Goal: Task Accomplishment & Management: Manage account settings

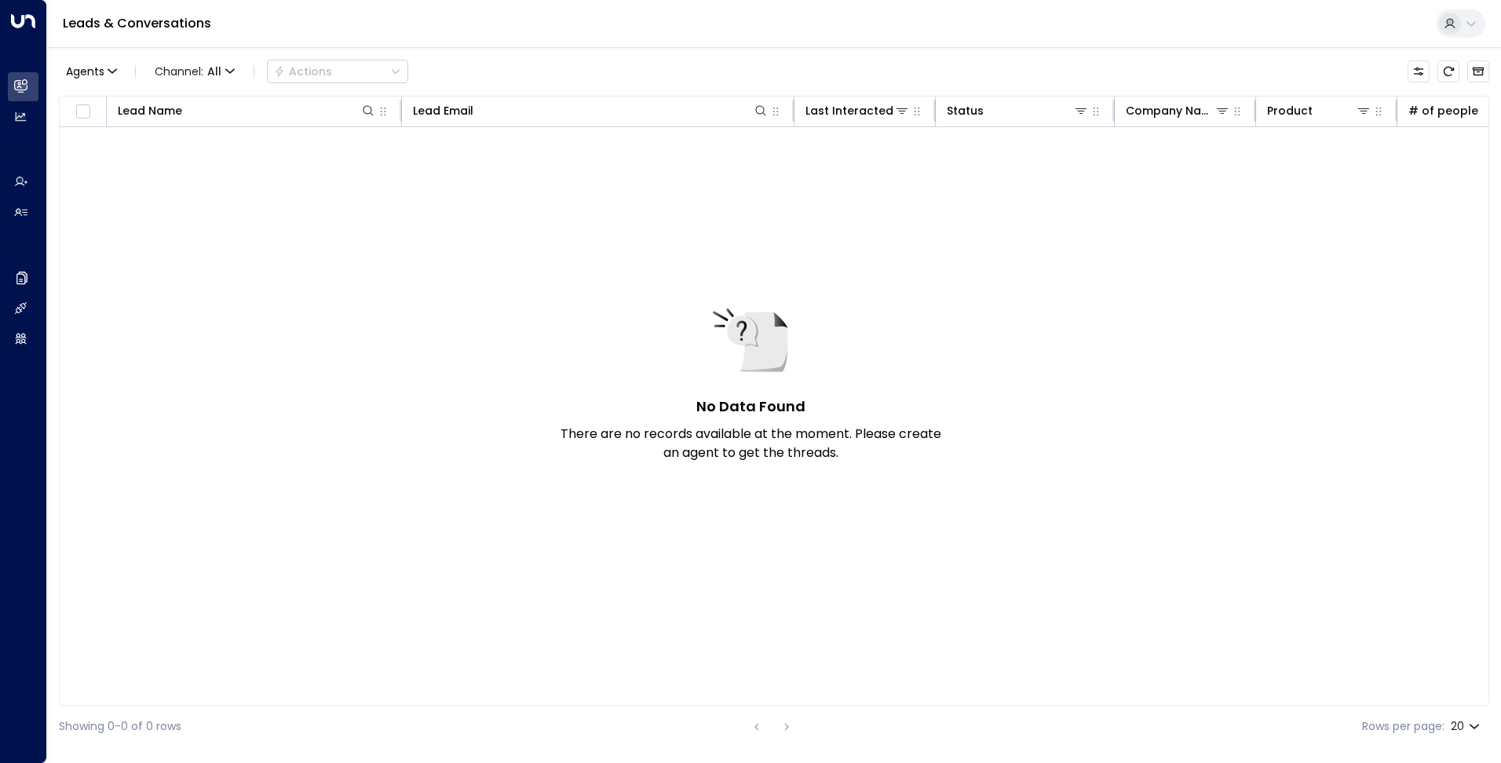
click at [1447, 29] on div at bounding box center [1450, 24] width 22 height 22
click at [16, 340] on div at bounding box center [750, 381] width 1501 height 763
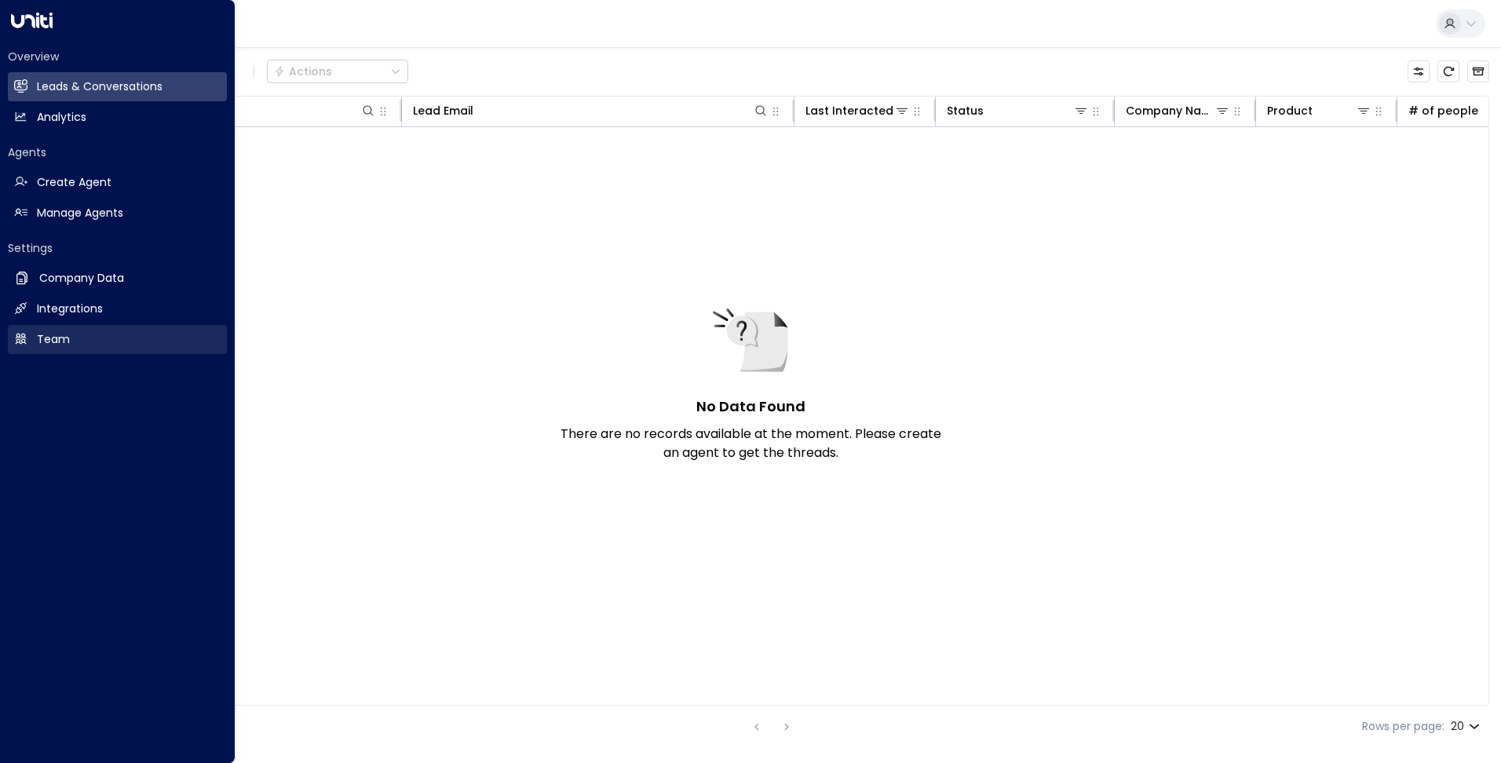
click at [42, 337] on h2 "Team" at bounding box center [53, 339] width 33 height 16
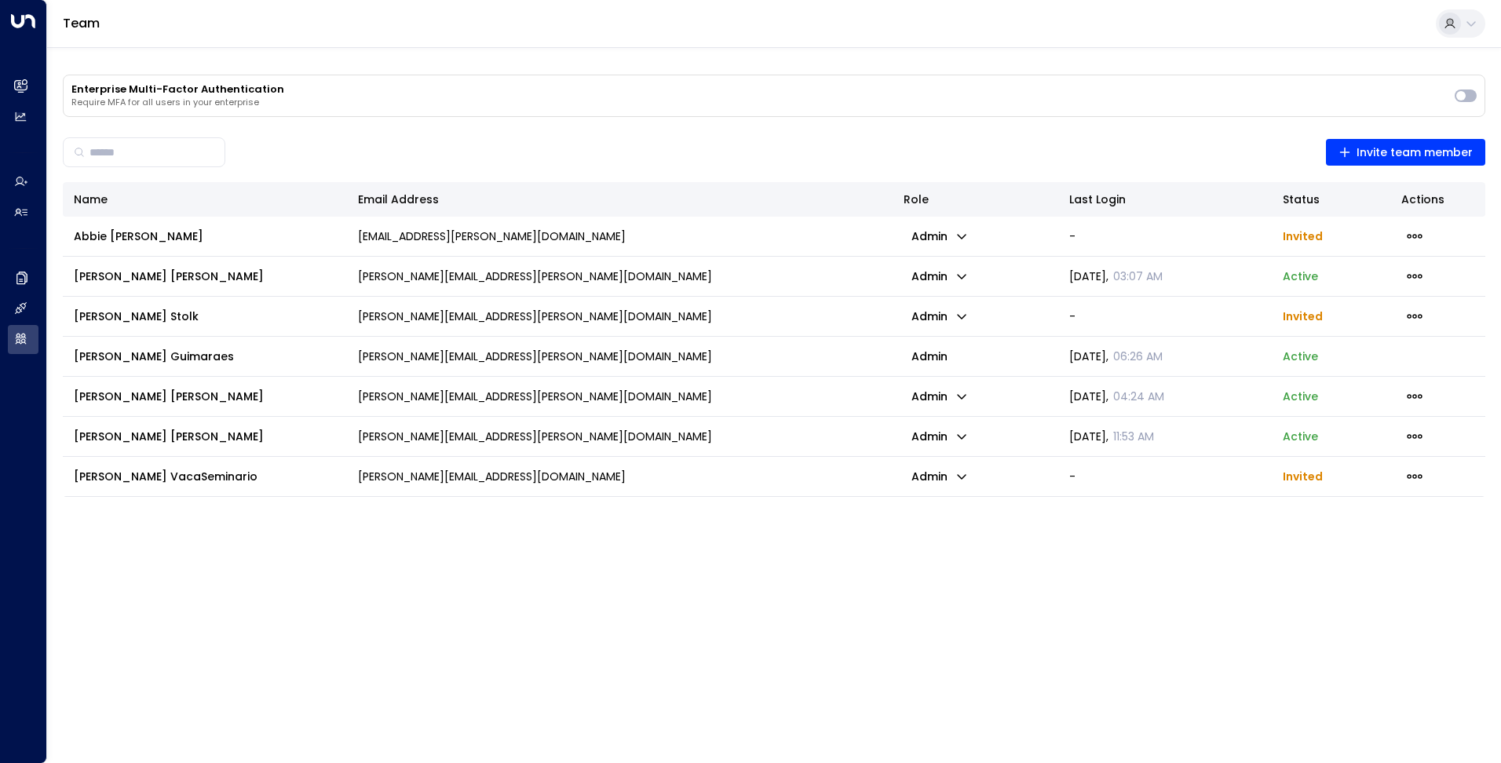
click at [417, 319] on p "[PERSON_NAME][EMAIL_ADDRESS][PERSON_NAME][DOMAIN_NAME]" at bounding box center [535, 317] width 354 height 16
click at [943, 233] on p "admin" at bounding box center [940, 236] width 72 height 22
click at [913, 521] on div at bounding box center [750, 381] width 1501 height 763
click at [1409, 230] on icon "button" at bounding box center [1414, 236] width 17 height 17
click at [1361, 543] on div at bounding box center [750, 381] width 1501 height 763
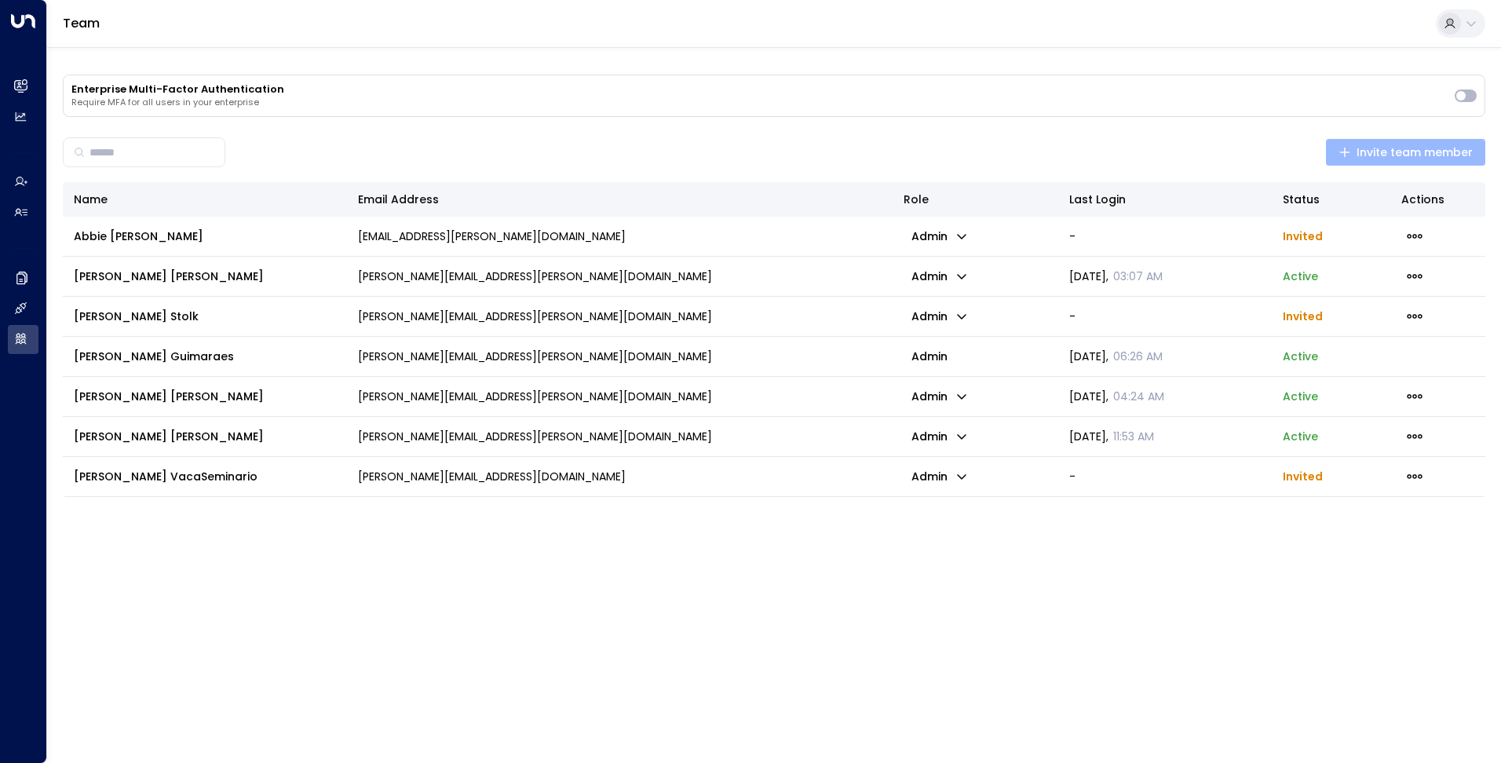
click at [1383, 149] on span "Invite team member" at bounding box center [1406, 153] width 135 height 20
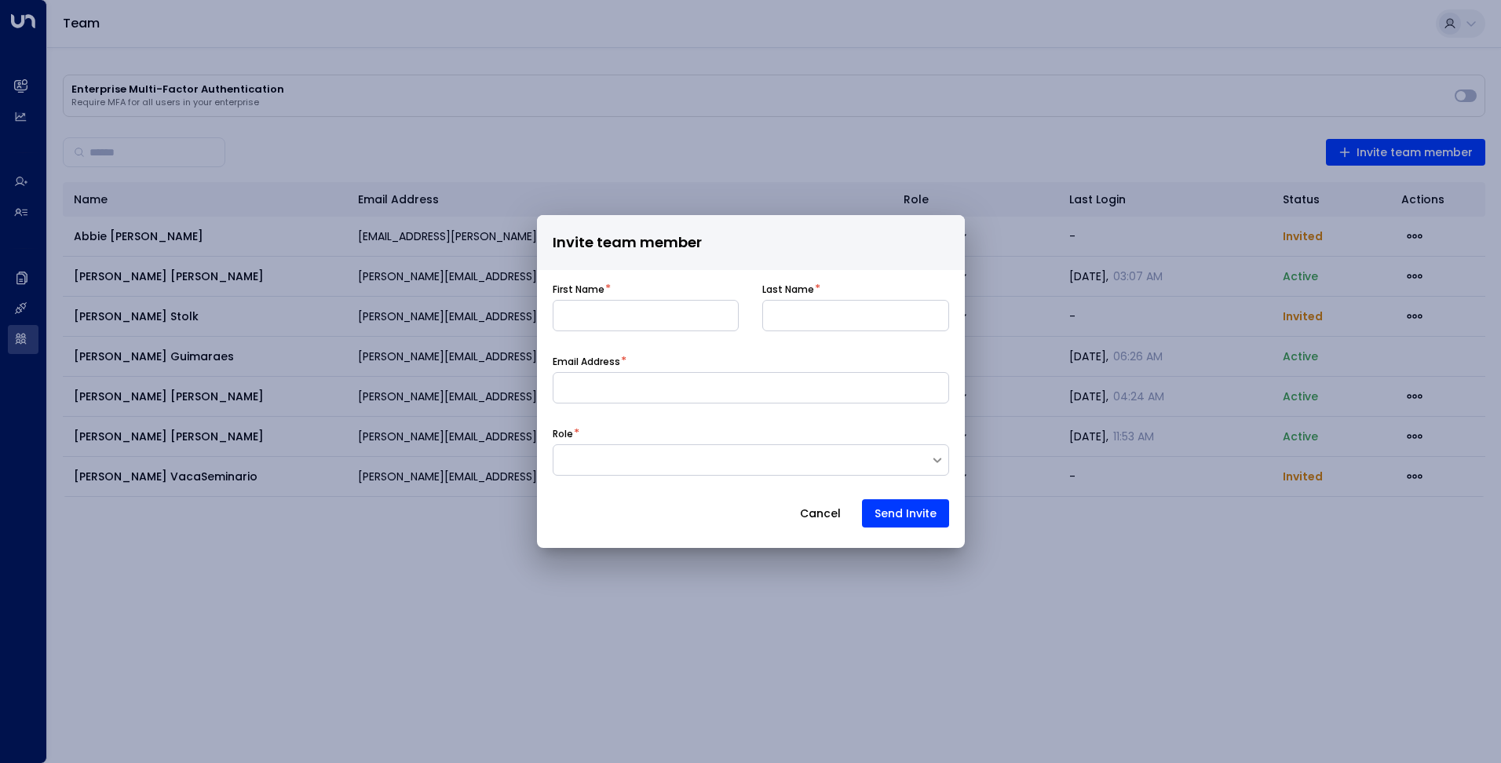
click at [830, 506] on button "Cancel" at bounding box center [821, 513] width 68 height 28
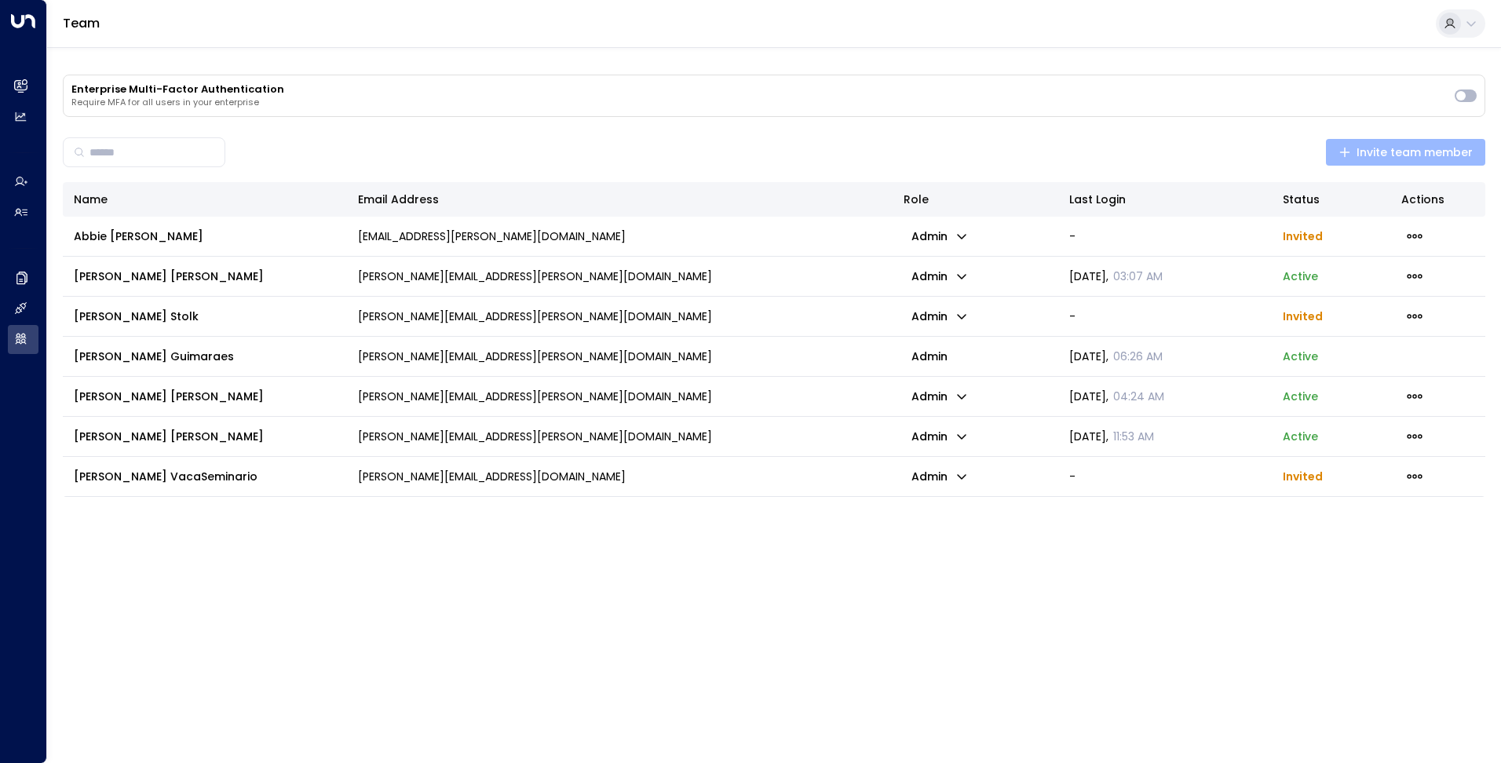
click at [1404, 154] on span "Invite team member" at bounding box center [1406, 153] width 135 height 20
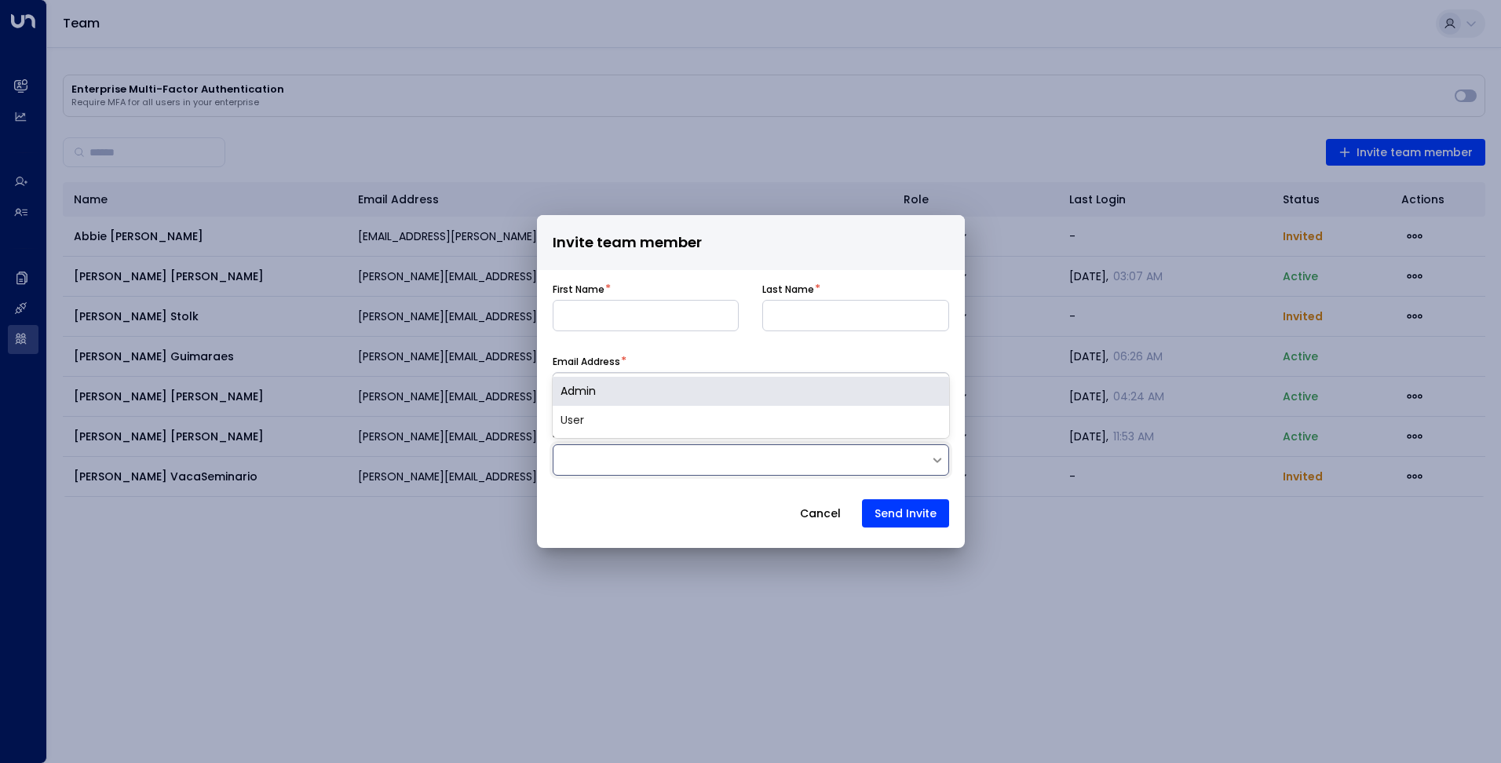
click at [670, 455] on div at bounding box center [742, 460] width 377 height 16
click at [677, 454] on div at bounding box center [742, 460] width 377 height 16
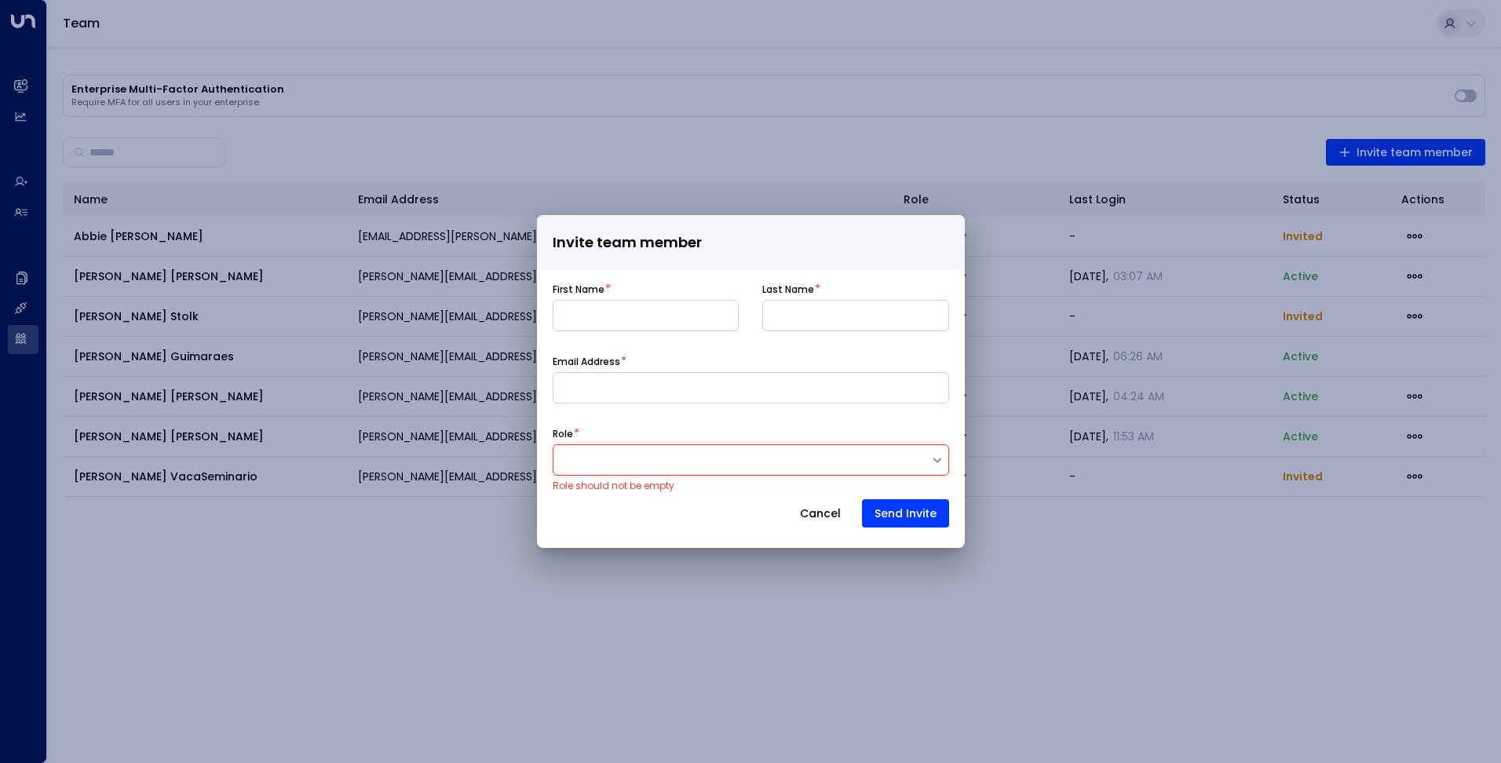
drag, startPoint x: 821, startPoint y: 519, endPoint x: 780, endPoint y: 518, distance: 40.8
click at [820, 519] on button "Cancel" at bounding box center [821, 513] width 68 height 28
